Goal: Task Accomplishment & Management: Use online tool/utility

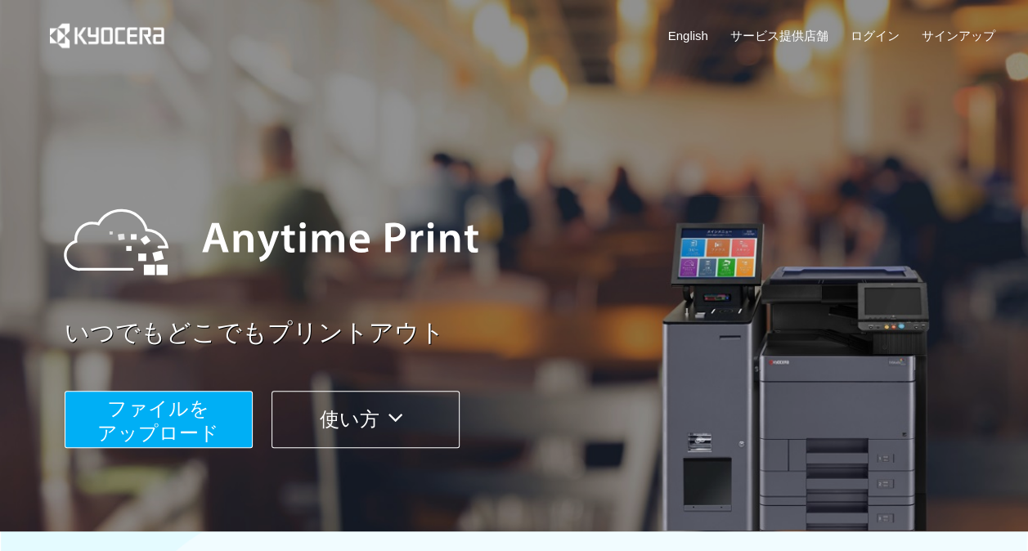
click at [158, 427] on span "ファイルを ​​アップロード" at bounding box center [158, 421] width 122 height 47
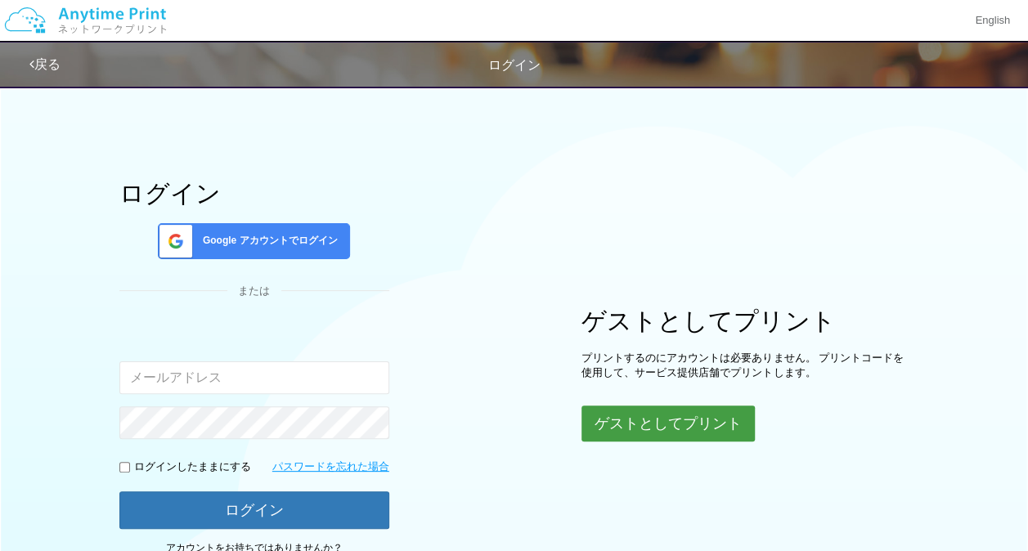
click at [641, 411] on button "ゲストとしてプリント" at bounding box center [668, 424] width 173 height 36
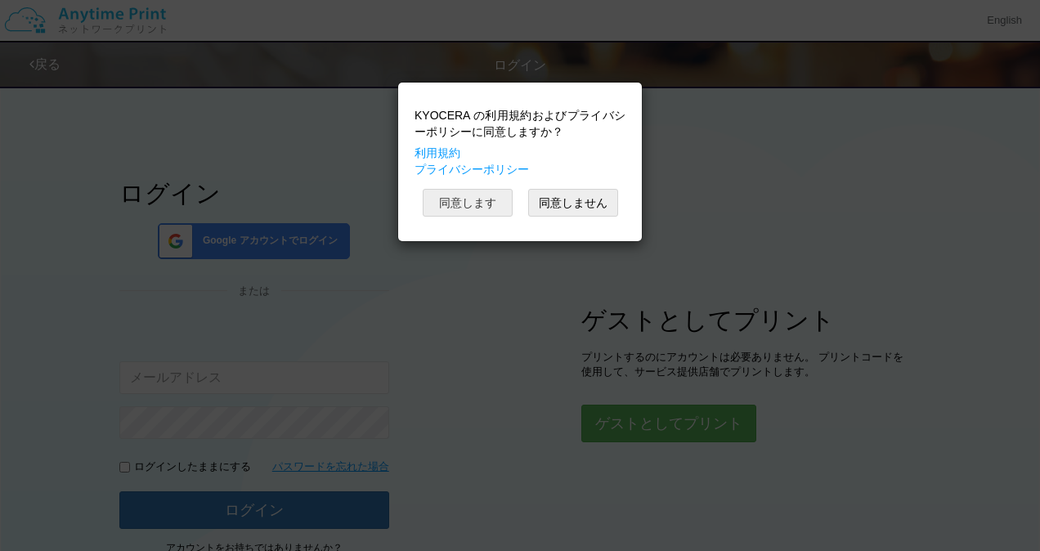
click at [478, 214] on button "同意します" at bounding box center [468, 203] width 90 height 28
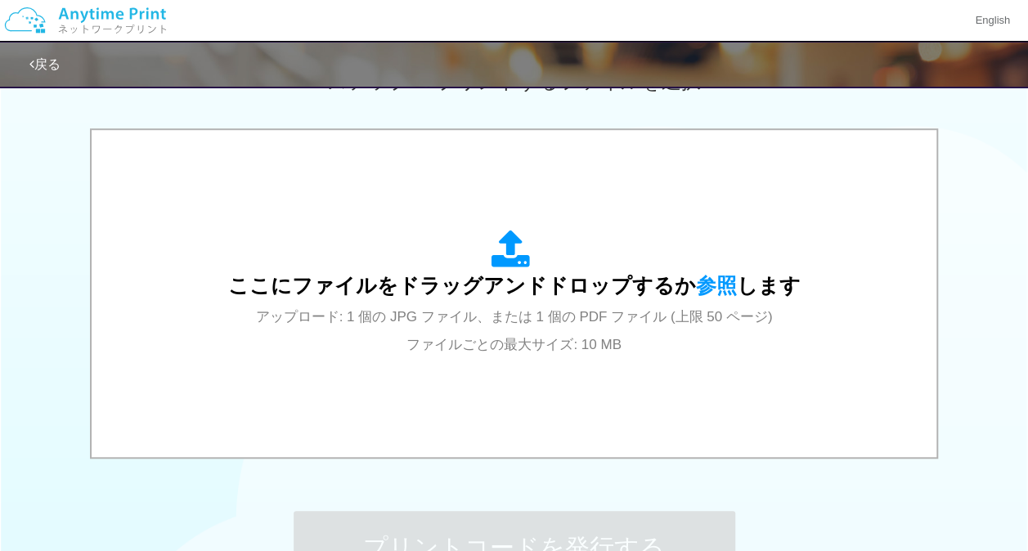
scroll to position [499, 0]
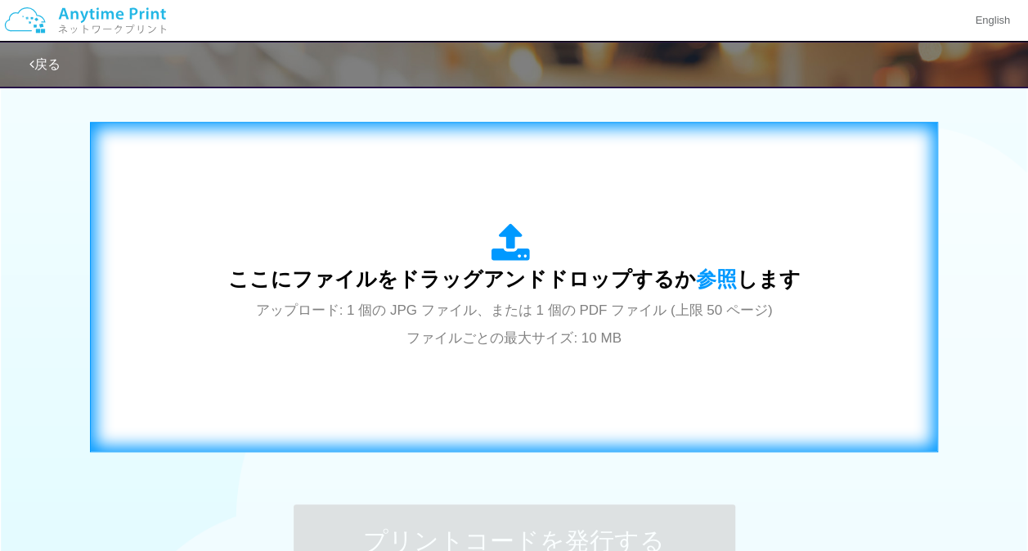
click at [666, 229] on div "ここにファイルをドラッグアンドドロップするか 参照 します アップロード: 1 個の JPG ファイル、または 1 個の PDF ファイル (上限 50 ペー…" at bounding box center [514, 287] width 573 height 128
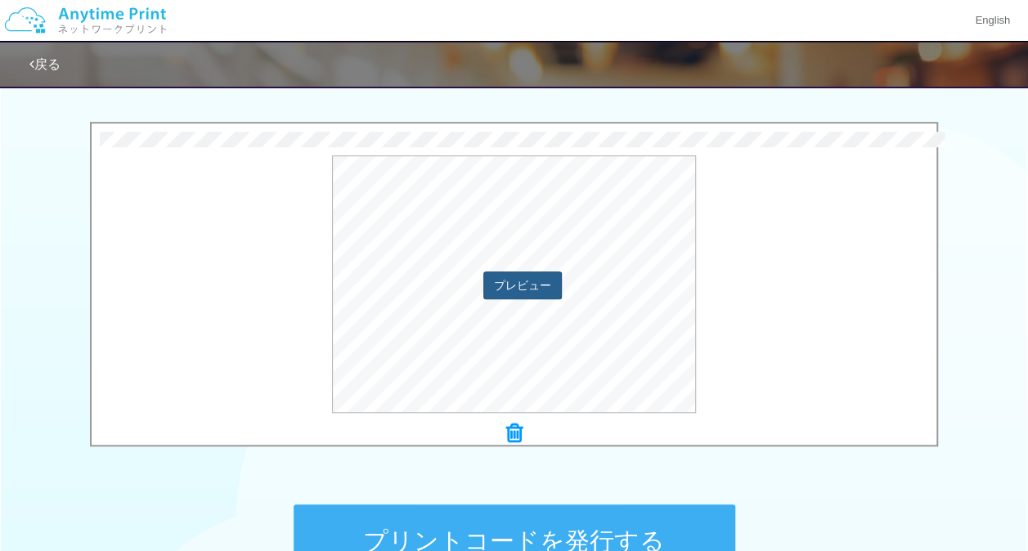
click at [537, 286] on div "プレビュー" at bounding box center [514, 284] width 845 height 258
click at [537, 286] on button "プレビュー" at bounding box center [521, 285] width 77 height 26
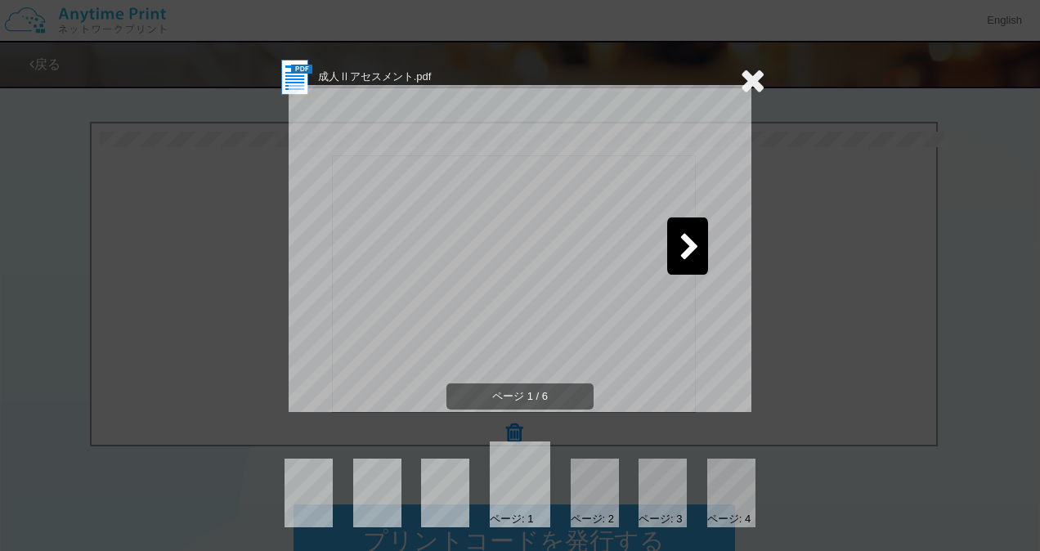
click at [653, 481] on div at bounding box center [663, 493] width 48 height 69
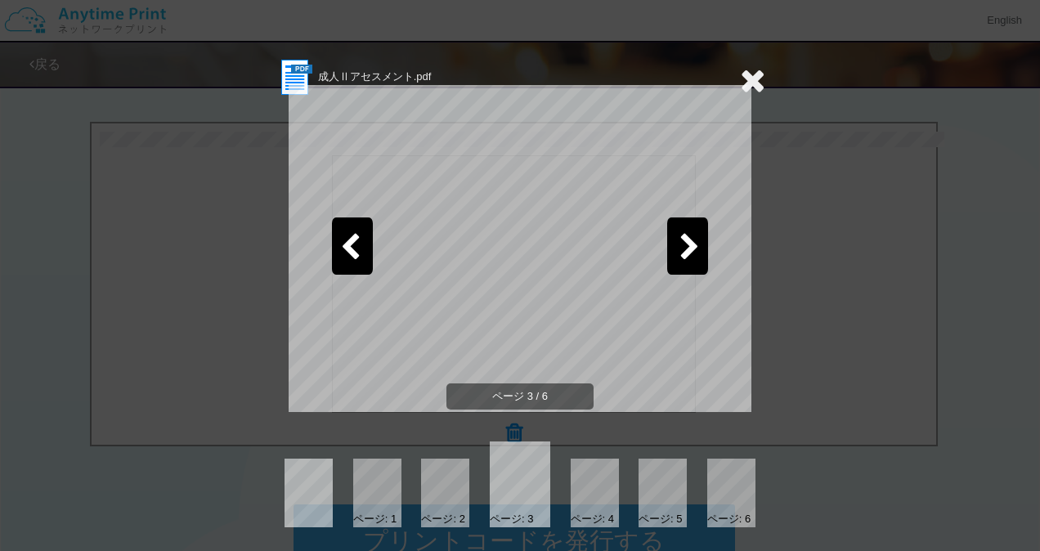
click at [668, 499] on div at bounding box center [663, 493] width 48 height 69
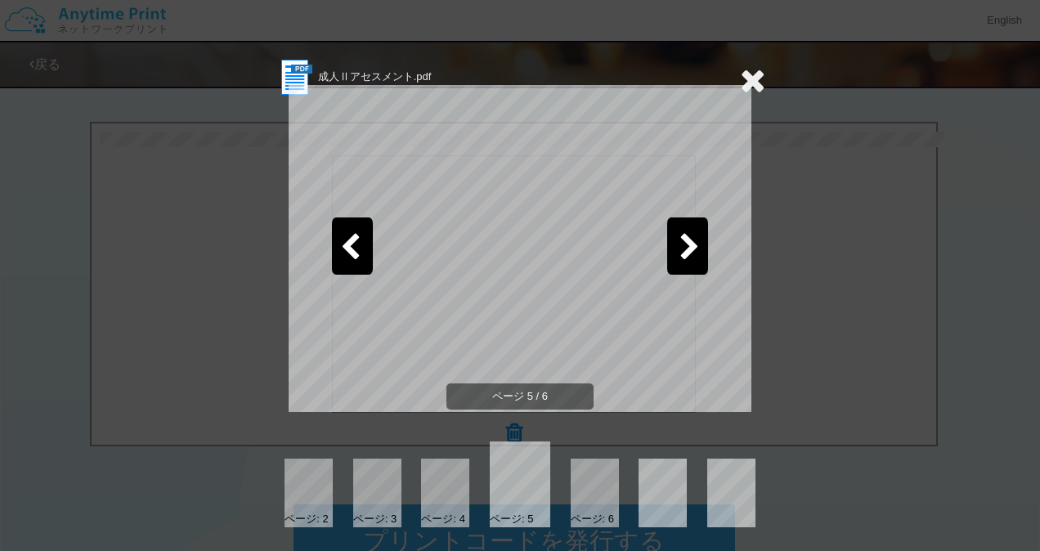
click at [744, 83] on icon at bounding box center [752, 80] width 25 height 33
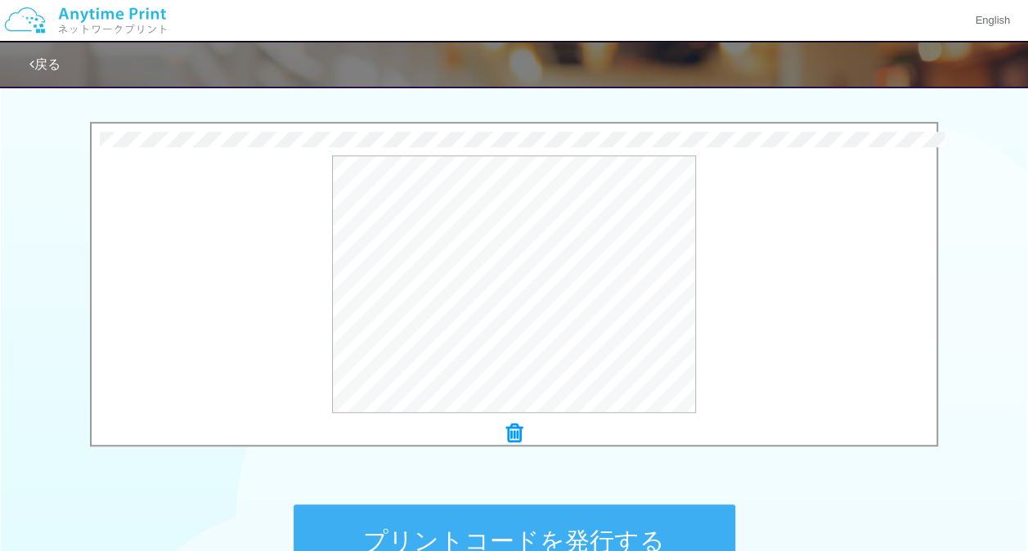
click at [612, 515] on button "プリントコードを発行する" at bounding box center [515, 542] width 442 height 74
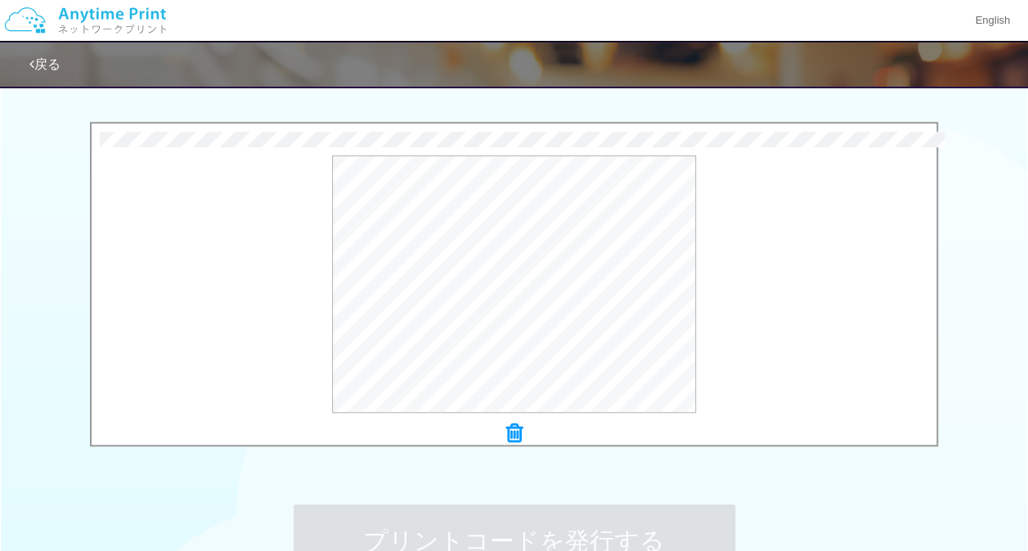
scroll to position [0, 0]
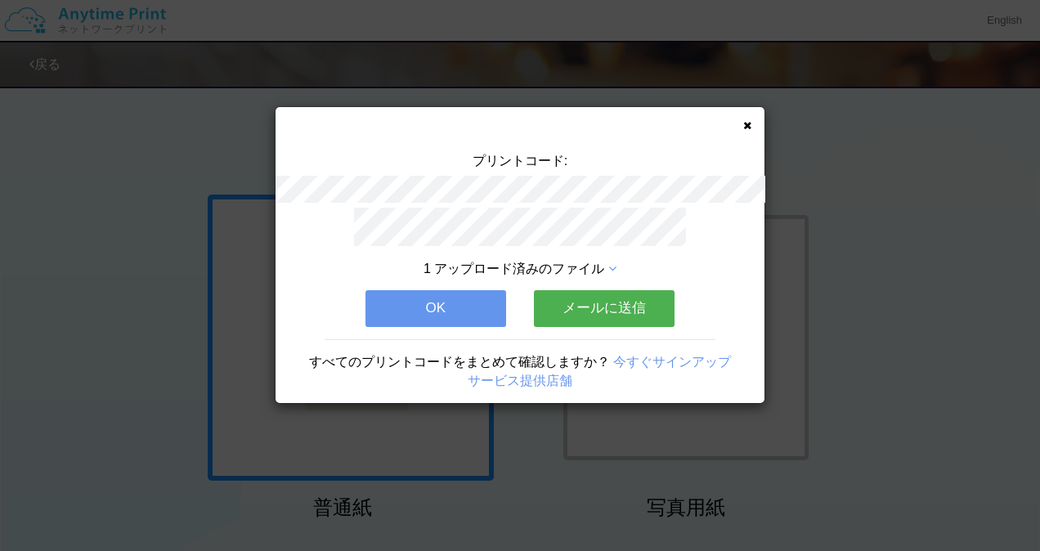
click at [505, 293] on button "OK" at bounding box center [436, 308] width 141 height 36
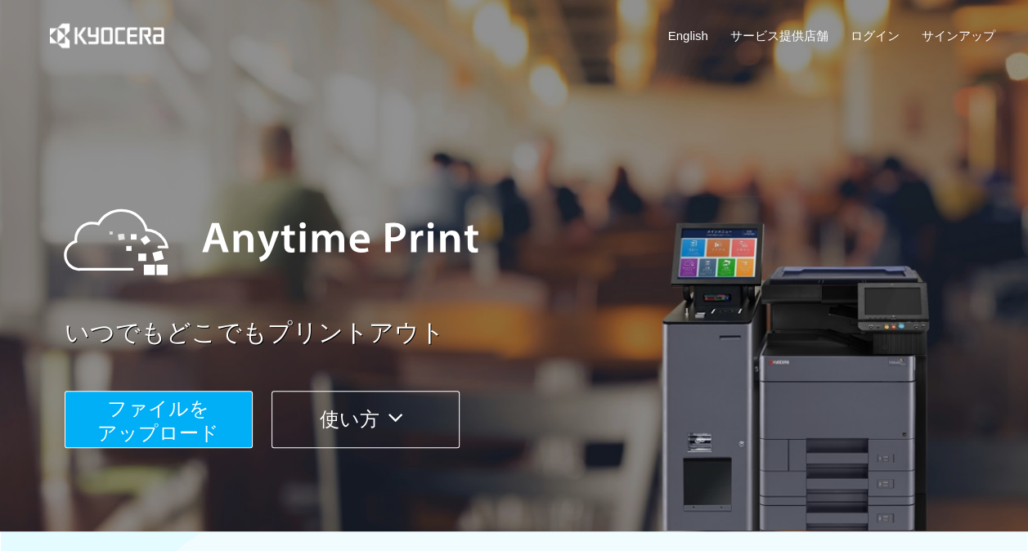
click at [222, 405] on button "ファイルを ​​アップロード" at bounding box center [159, 419] width 188 height 57
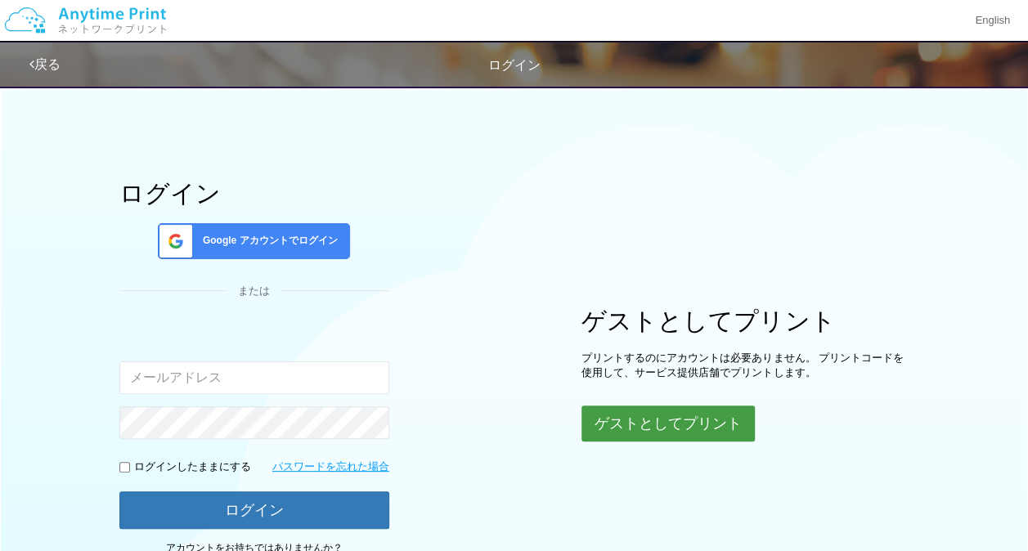
click at [600, 406] on button "ゲストとしてプリント" at bounding box center [668, 424] width 173 height 36
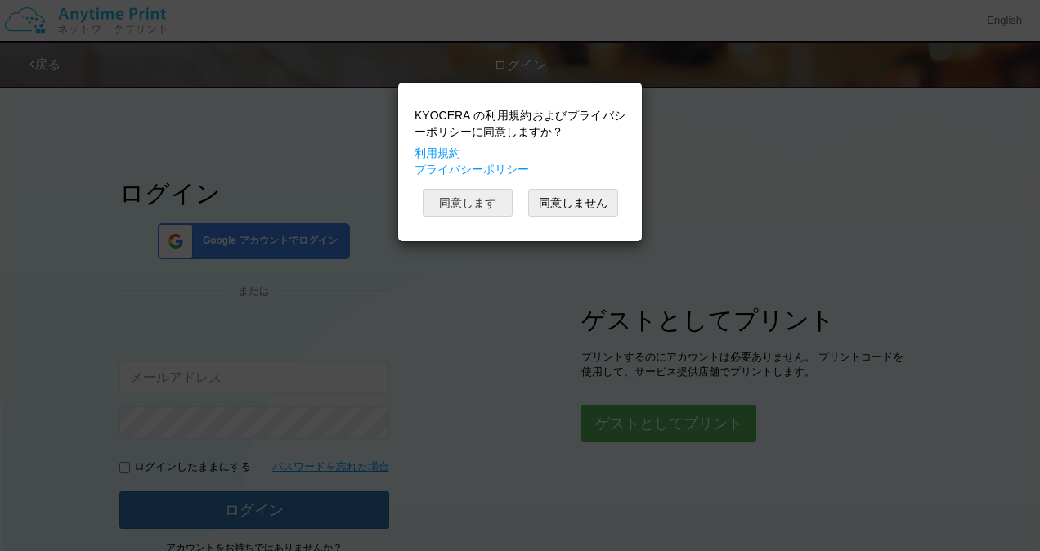
click at [449, 200] on button "同意します" at bounding box center [468, 203] width 90 height 28
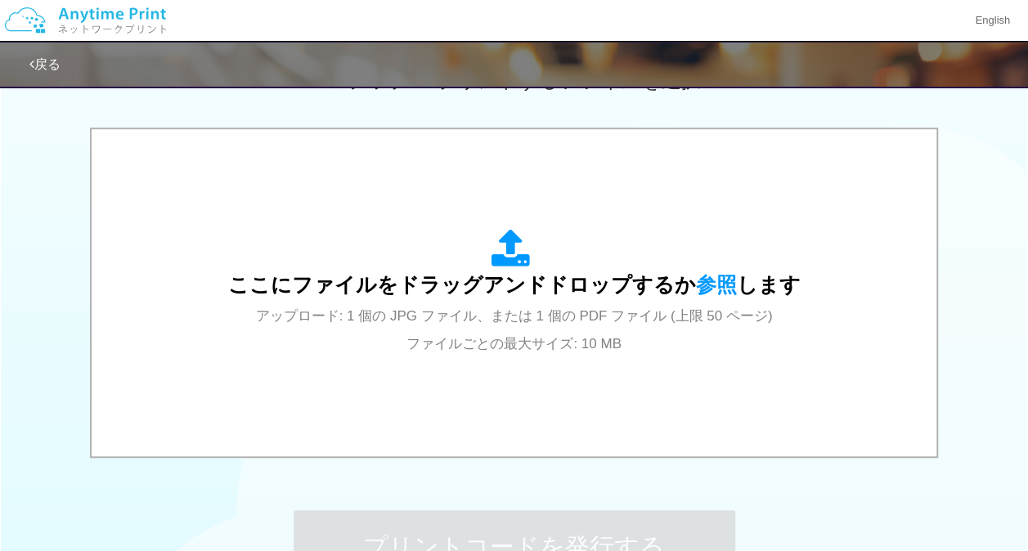
scroll to position [555, 0]
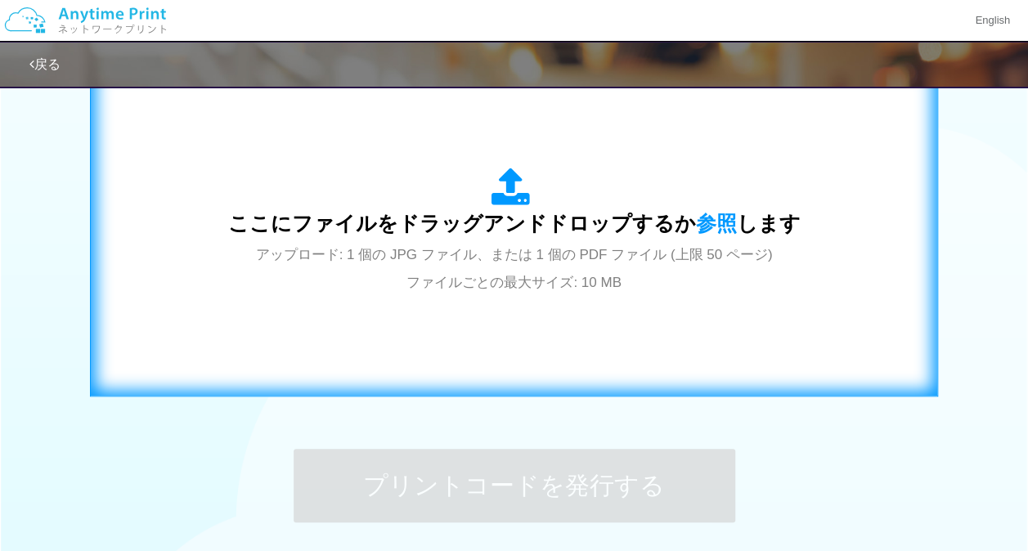
click at [599, 263] on span "アップロード: 1 個の JPG ファイル、または 1 個の PDF ファイル (上限 50 ページ) ファイルごとの最大サイズ: 10 MB" at bounding box center [514, 268] width 517 height 43
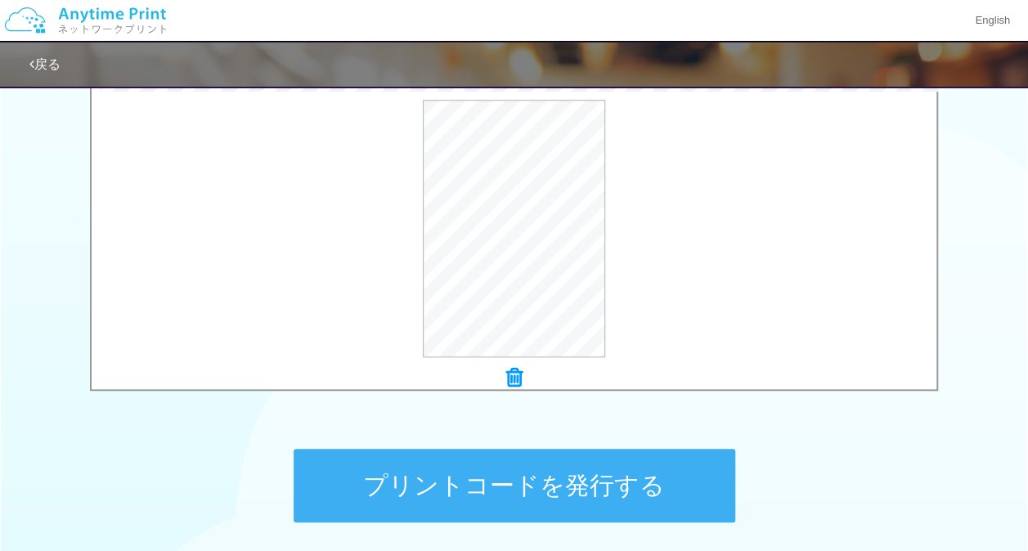
click at [463, 501] on button "プリントコードを発行する" at bounding box center [515, 486] width 442 height 74
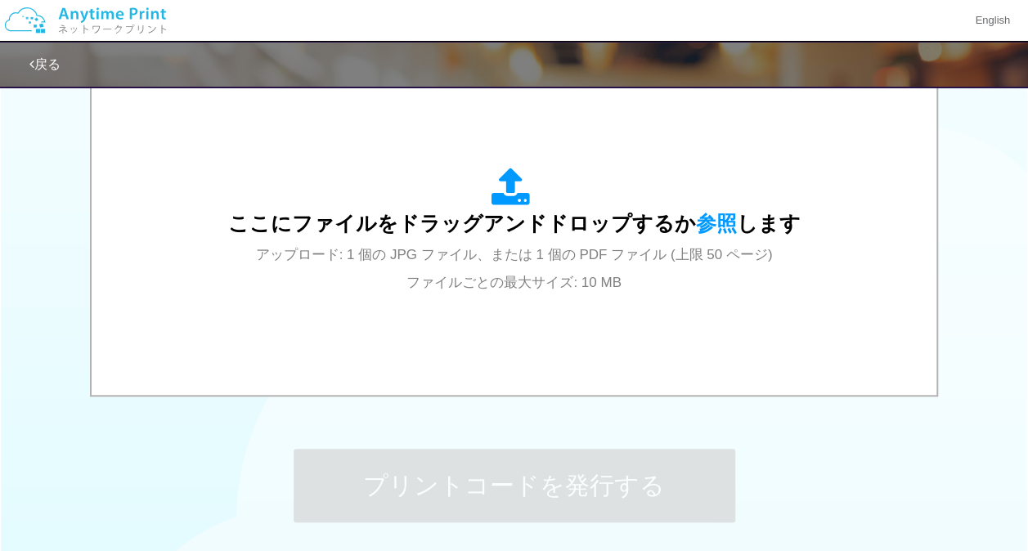
scroll to position [0, 0]
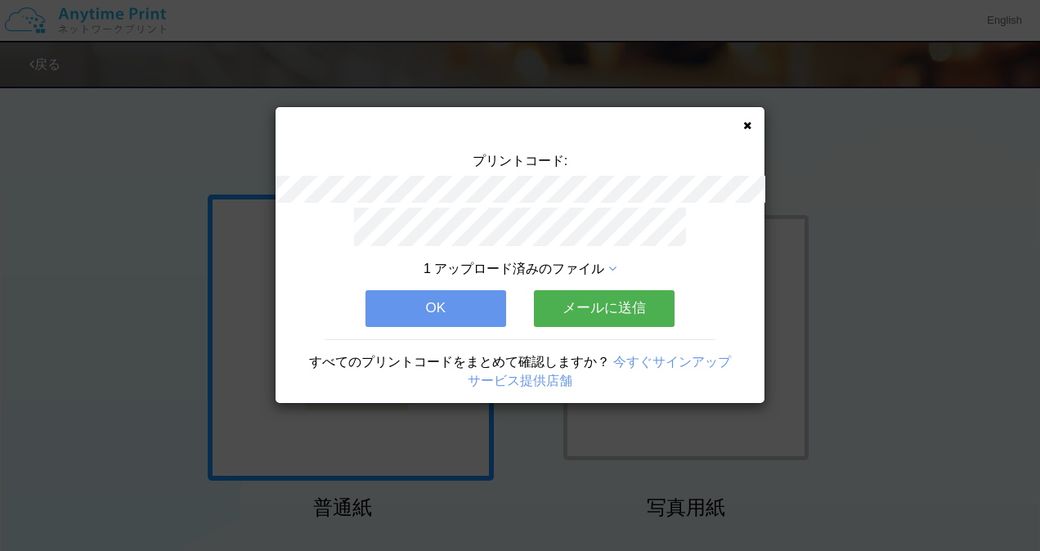
click at [488, 315] on button "OK" at bounding box center [436, 308] width 141 height 36
